Goal: Task Accomplishment & Management: Complete application form

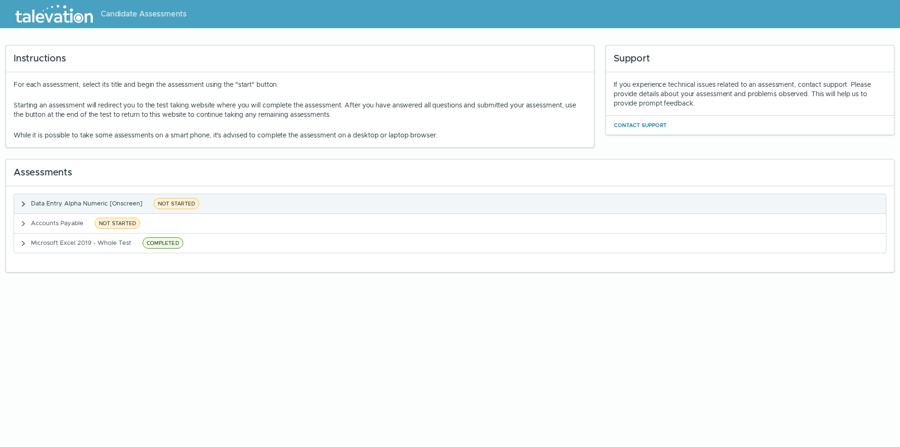
click at [186, 201] on span "NOT STARTED" at bounding box center [176, 203] width 45 height 11
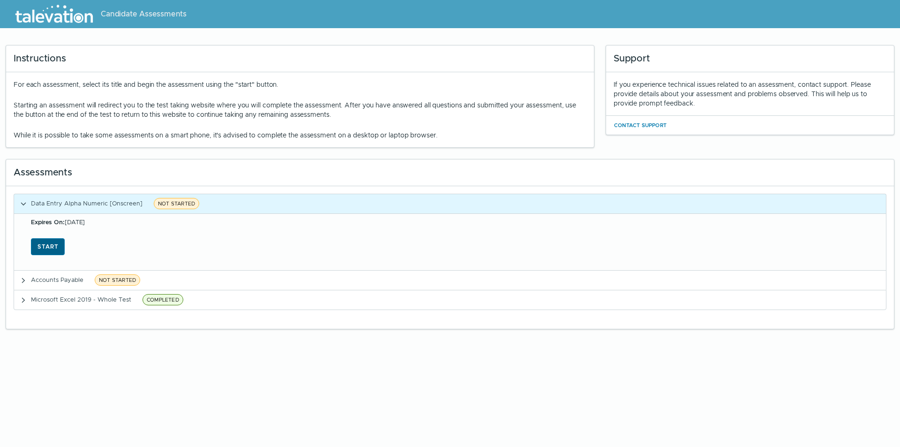
click at [44, 245] on button "Start" at bounding box center [48, 246] width 34 height 17
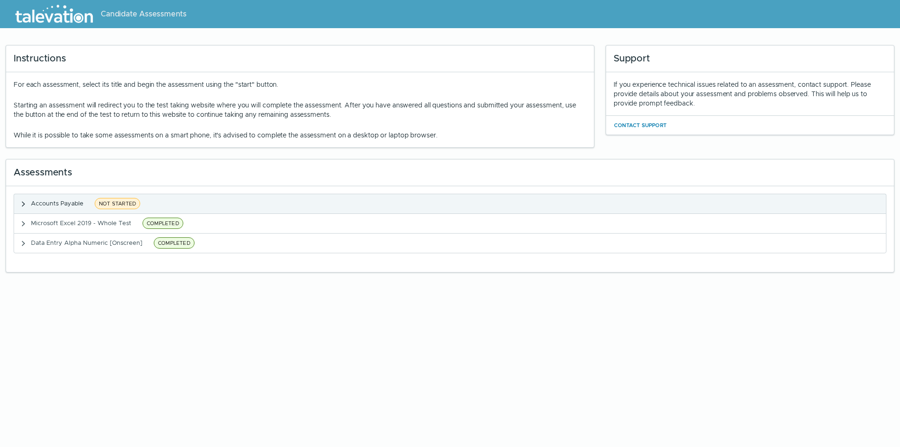
click at [108, 203] on span "NOT STARTED" at bounding box center [117, 203] width 45 height 11
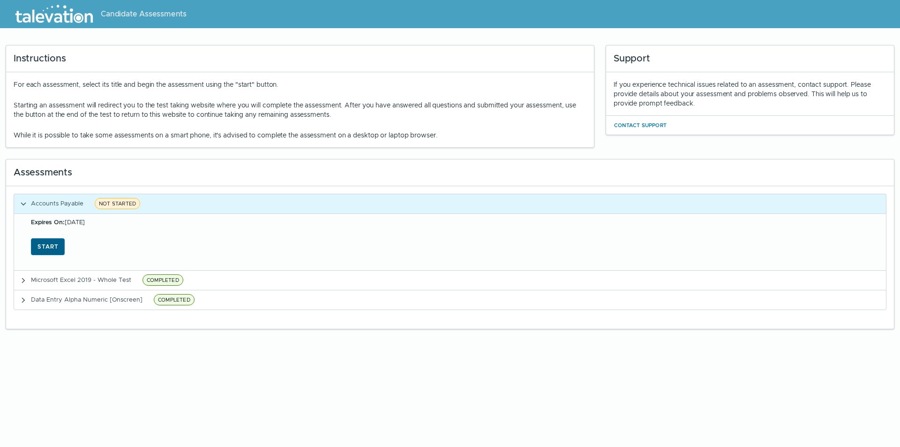
click at [55, 246] on button "Start" at bounding box center [48, 246] width 34 height 17
